Goal: Transaction & Acquisition: Purchase product/service

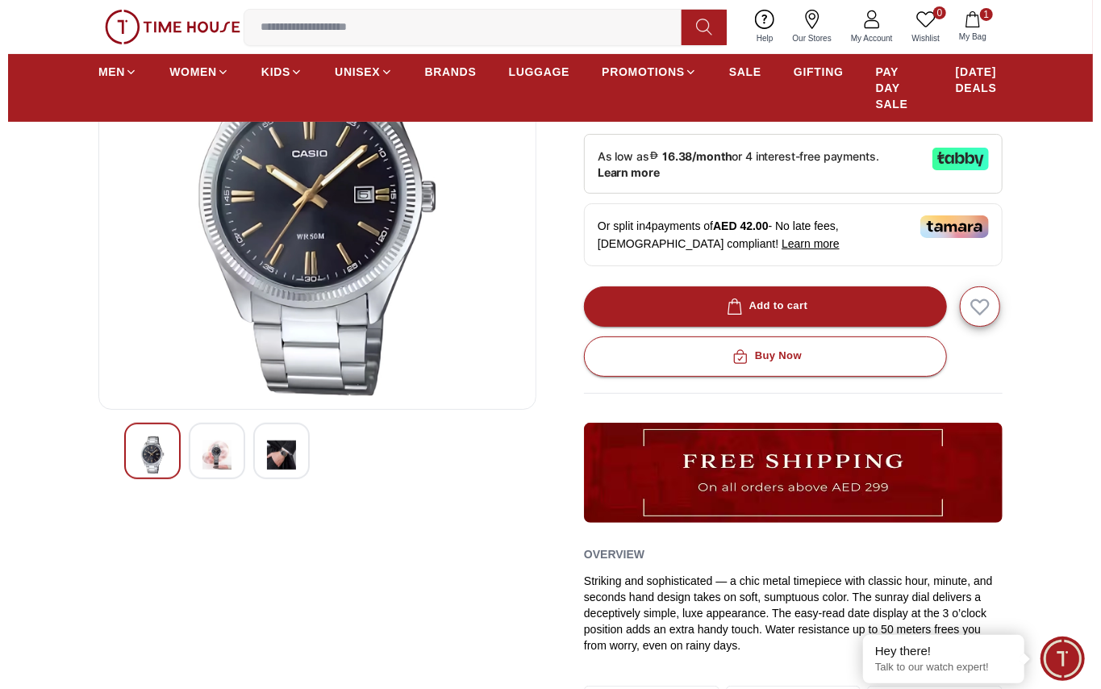
scroll to position [107, 0]
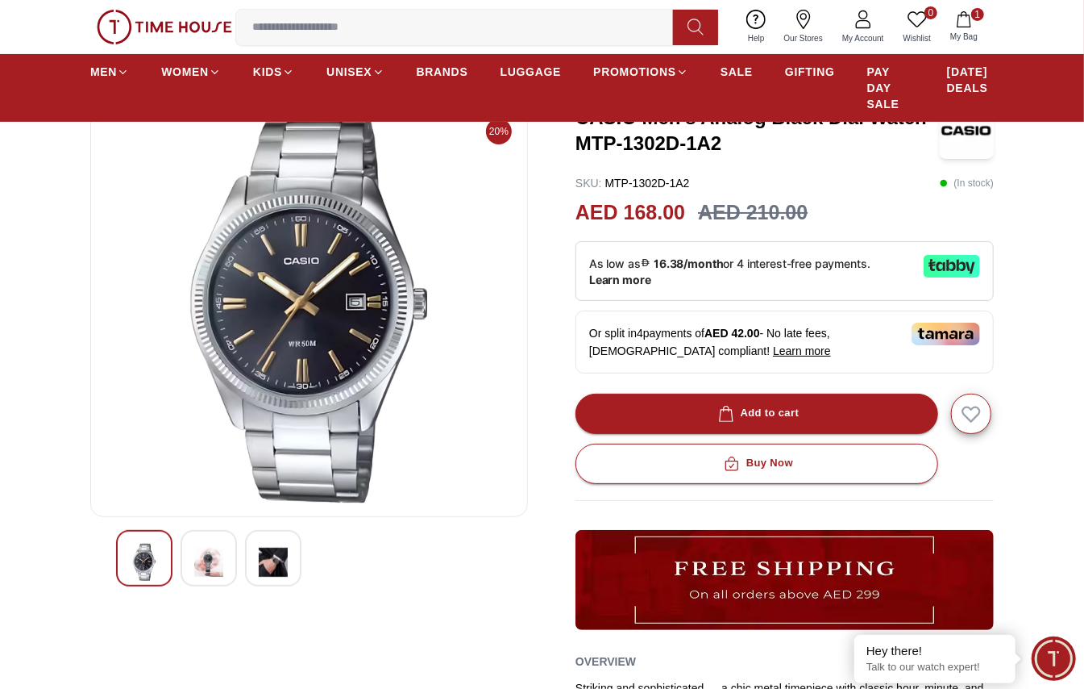
click at [188, 551] on div at bounding box center [209, 558] width 56 height 56
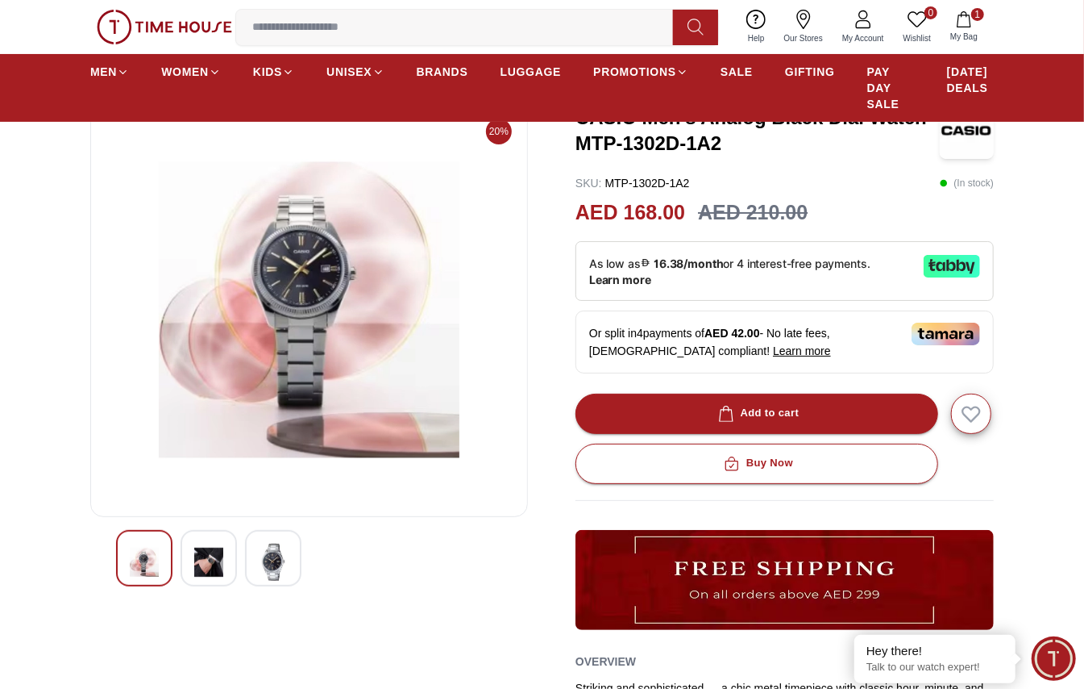
click at [305, 343] on img at bounding box center [309, 309] width 410 height 387
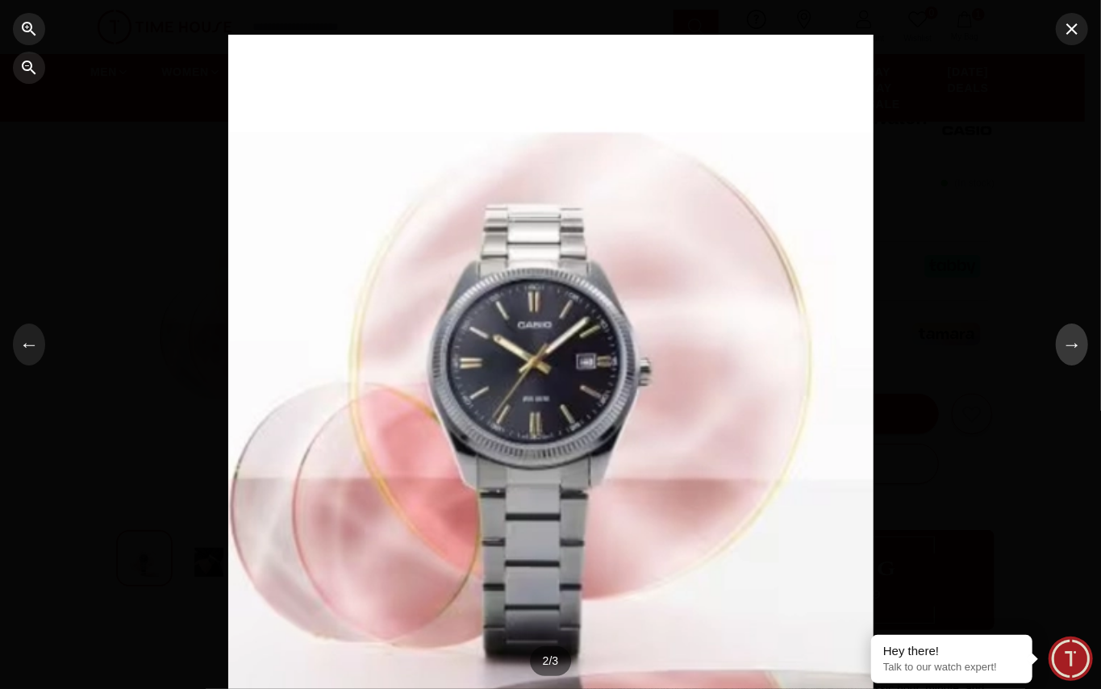
click at [1066, 353] on button "→" at bounding box center [1071, 344] width 32 height 42
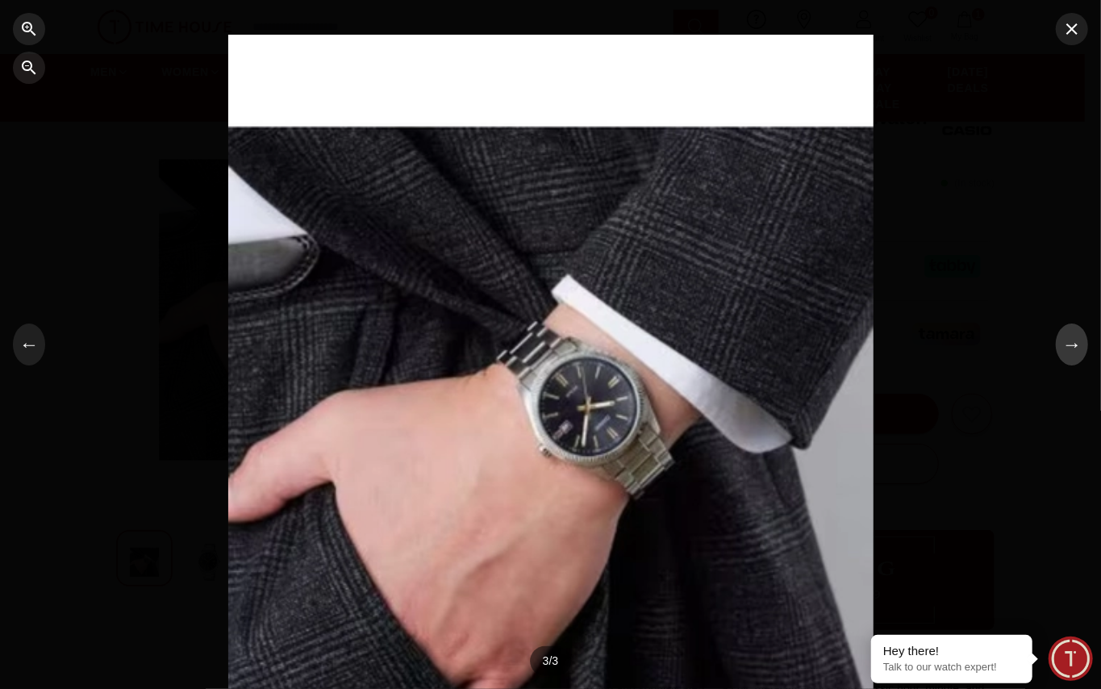
click at [1066, 353] on button "→" at bounding box center [1071, 344] width 32 height 42
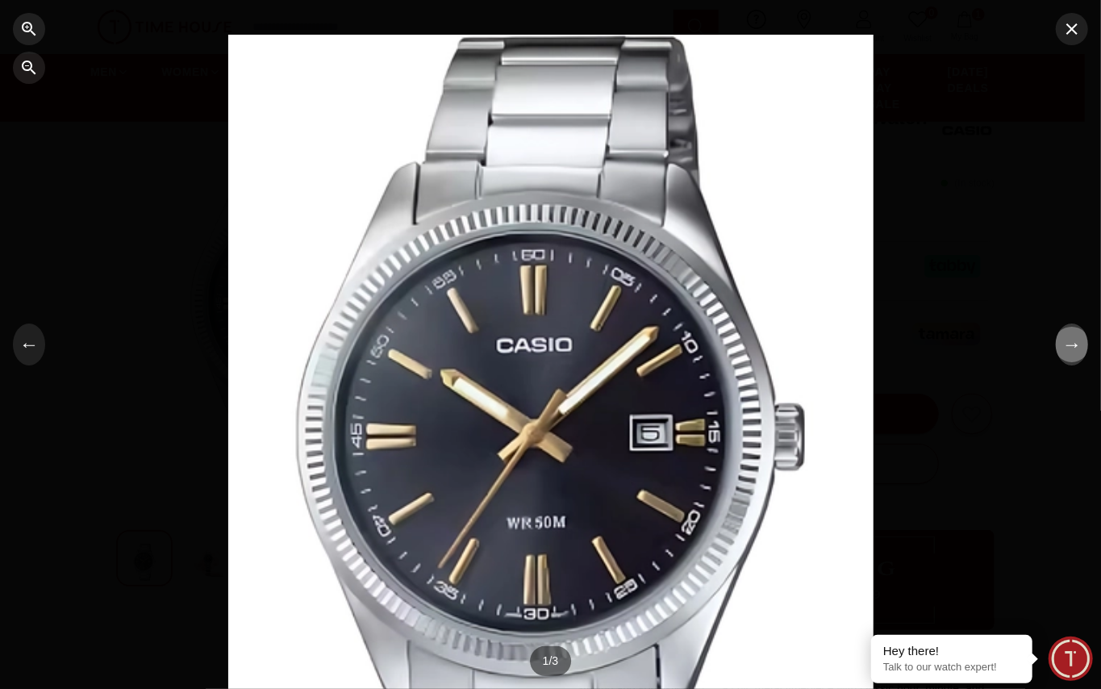
click at [1066, 353] on button "→" at bounding box center [1071, 344] width 32 height 42
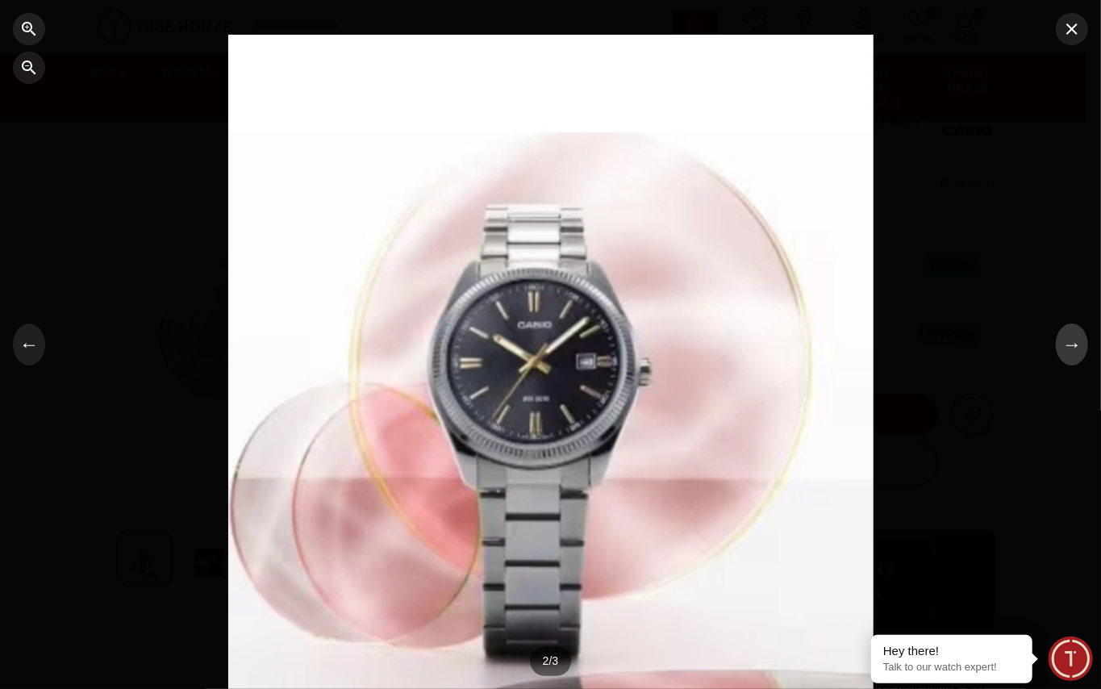
click at [1066, 353] on button "→" at bounding box center [1071, 344] width 32 height 42
